Goal: Check status

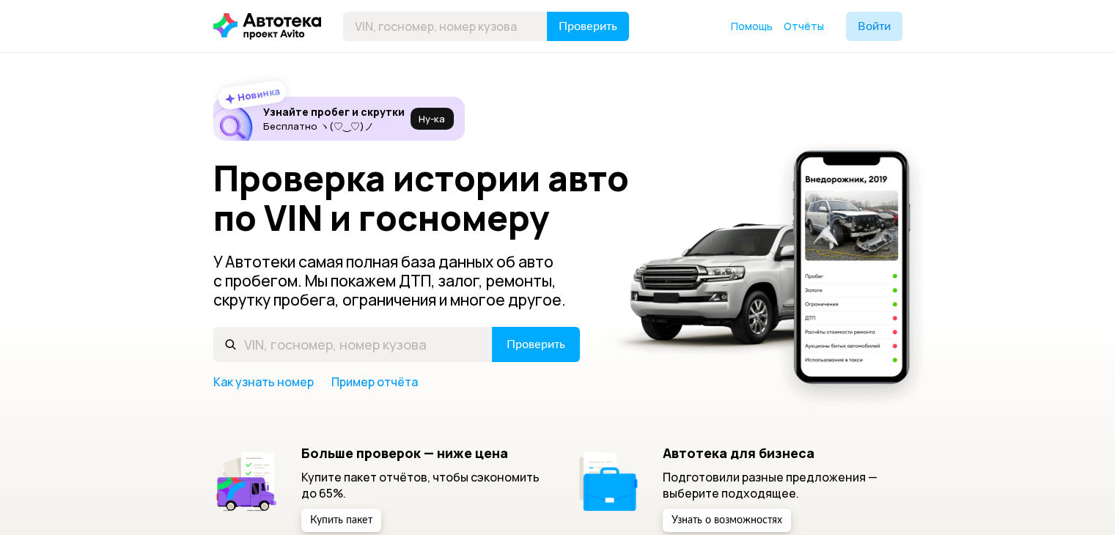
click at [448, 25] on input "text" at bounding box center [445, 26] width 204 height 29
type input "[VEHICLE_IDENTIFICATION_NUMBER]"
click at [594, 25] on span "Проверить" at bounding box center [587, 27] width 59 height 12
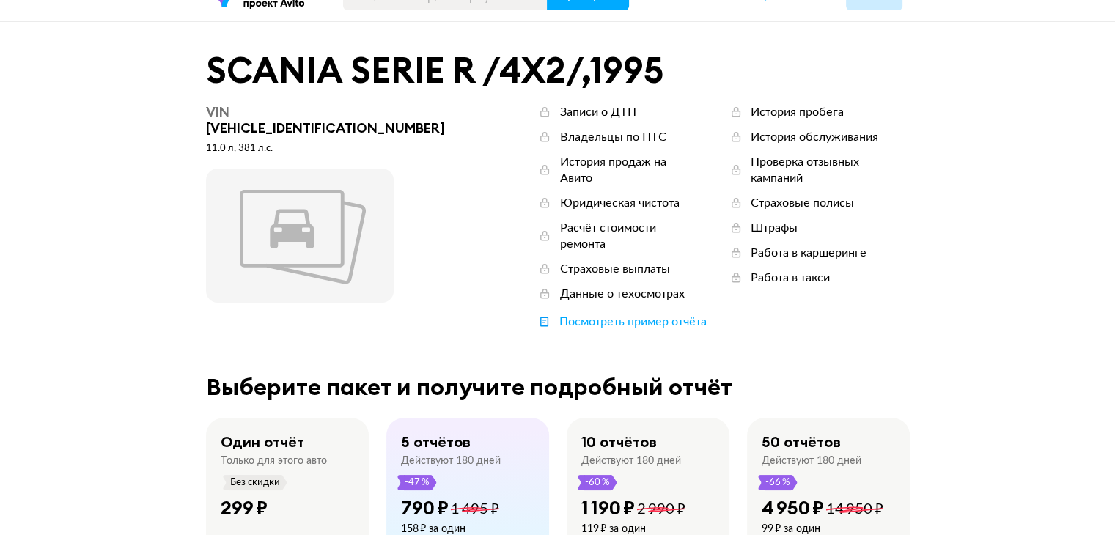
scroll to position [73, 0]
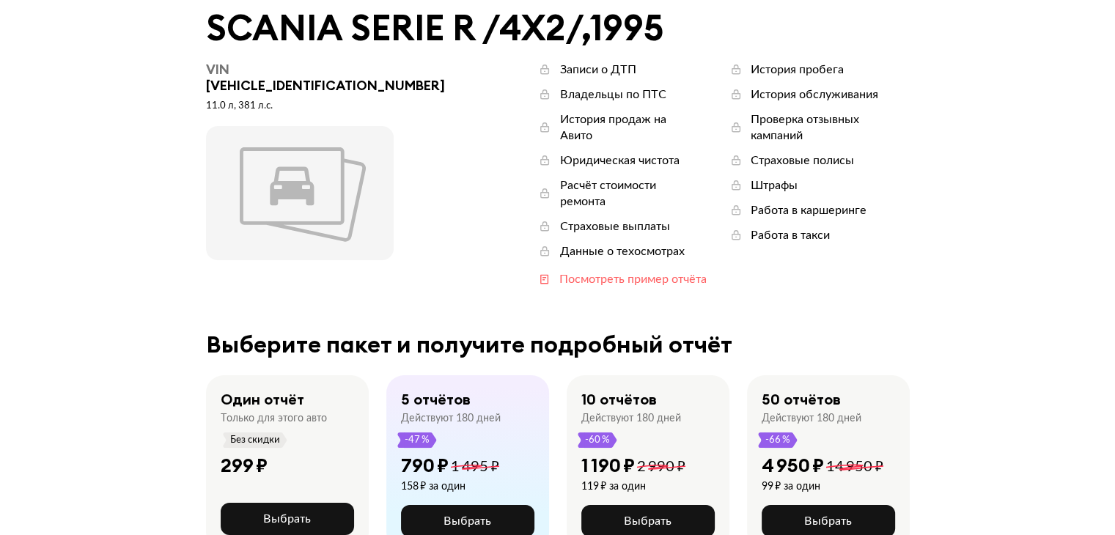
click at [578, 271] on div "Посмотреть пример отчёта" at bounding box center [631, 279] width 147 height 16
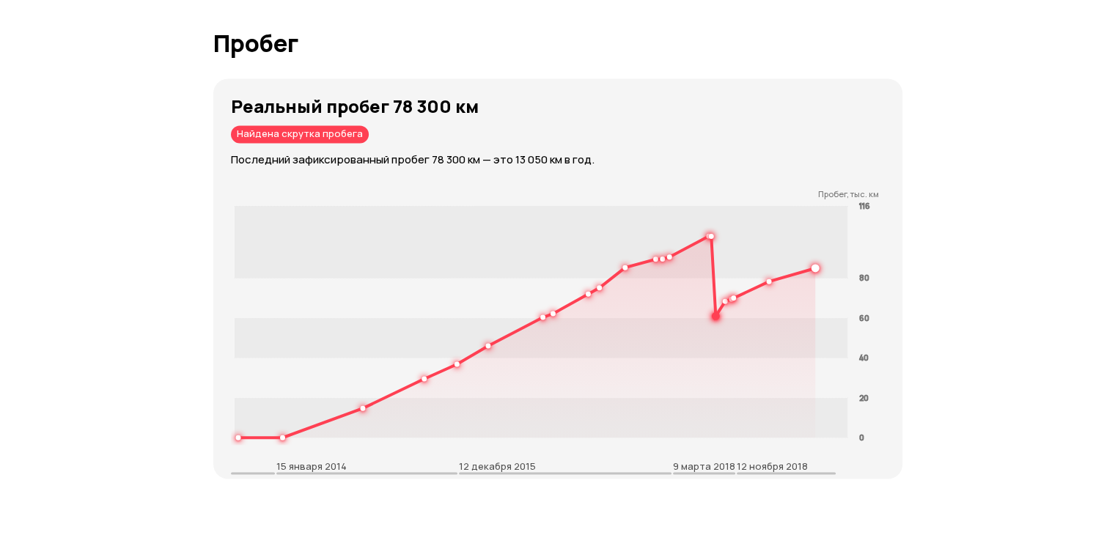
scroll to position [2638, 0]
